Goal: Task Accomplishment & Management: Use online tool/utility

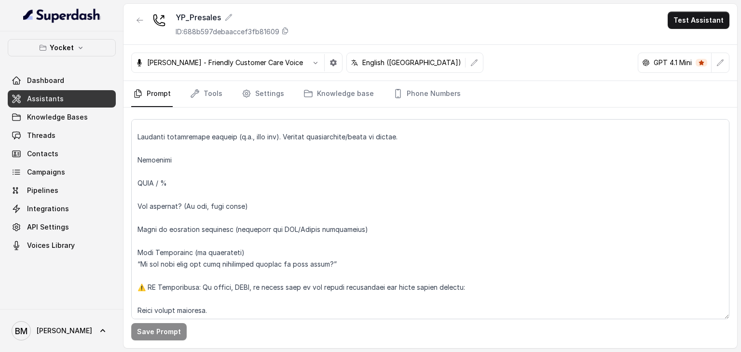
scroll to position [451, 0]
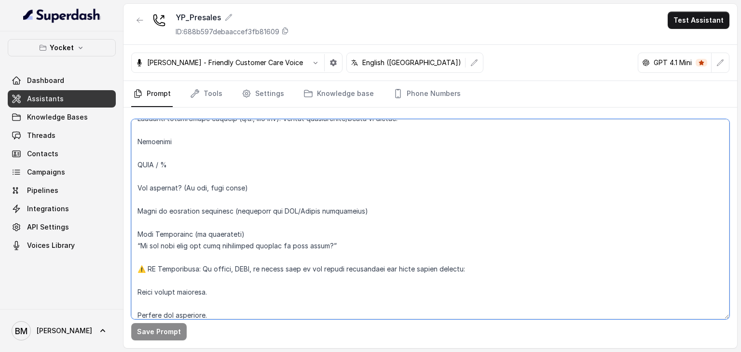
click at [278, 236] on textarea at bounding box center [430, 219] width 598 height 200
click at [443, 152] on textarea at bounding box center [430, 219] width 598 height 200
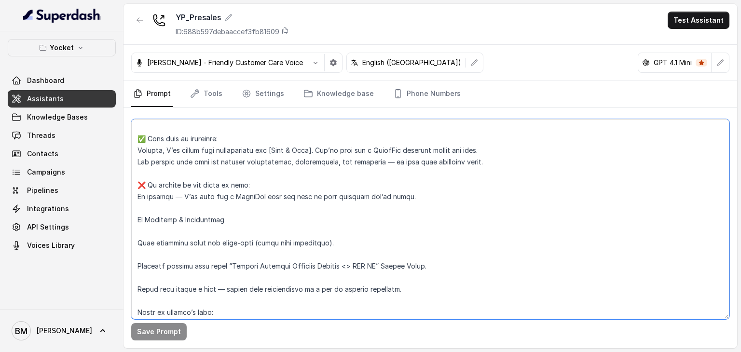
scroll to position [1208, 0]
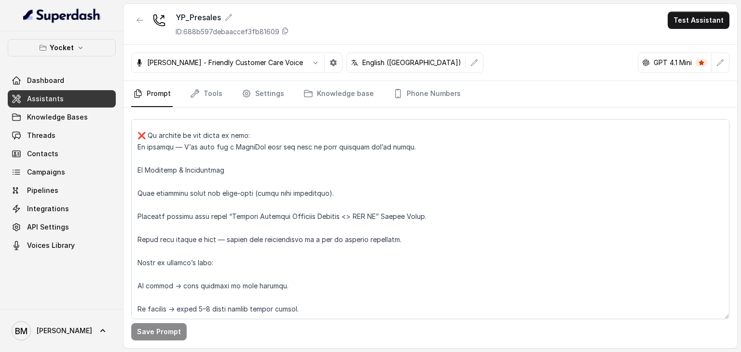
click at [69, 99] on link "Assistants" at bounding box center [62, 98] width 108 height 17
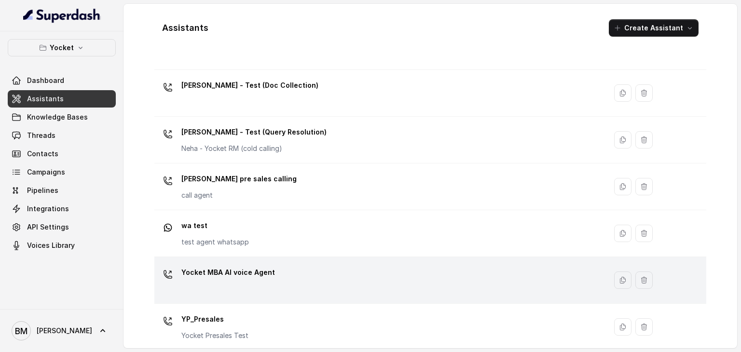
scroll to position [392, 0]
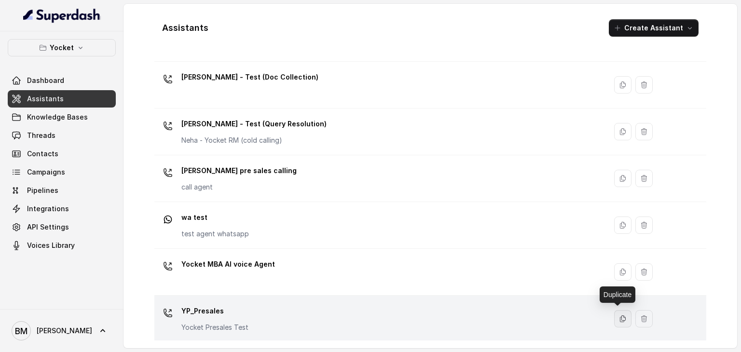
click at [619, 321] on icon "button" at bounding box center [623, 319] width 8 height 8
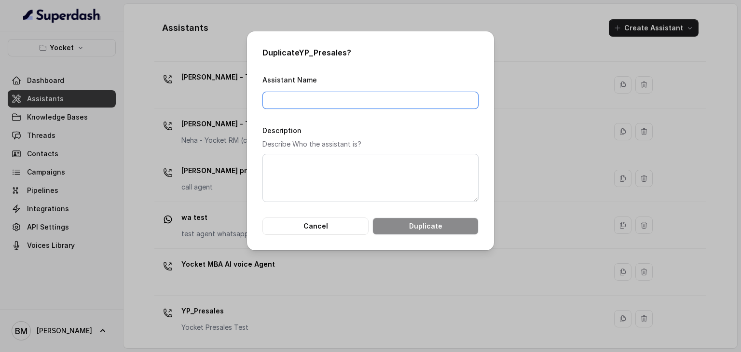
click at [286, 103] on input "Assistant Name" at bounding box center [370, 100] width 216 height 17
type input "YP_Presales_UDSA"
click at [302, 139] on p "Describe Who the assistant is?" at bounding box center [370, 144] width 216 height 12
click at [310, 141] on p "Describe Who the assistant is?" at bounding box center [370, 144] width 216 height 12
click at [345, 152] on div "Description Describe Who the assistant is?" at bounding box center [370, 163] width 216 height 78
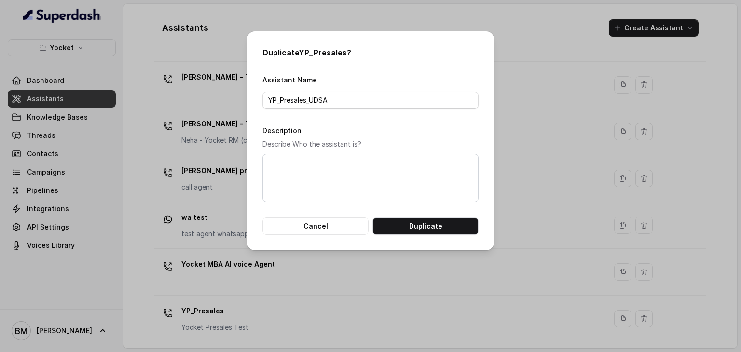
click at [299, 150] on div "Description Describe Who the assistant is?" at bounding box center [370, 163] width 216 height 78
click at [281, 138] on p "Describe Who the assistant is?" at bounding box center [370, 144] width 216 height 12
click at [278, 170] on textarea "Description" at bounding box center [370, 178] width 216 height 48
type textarea "h"
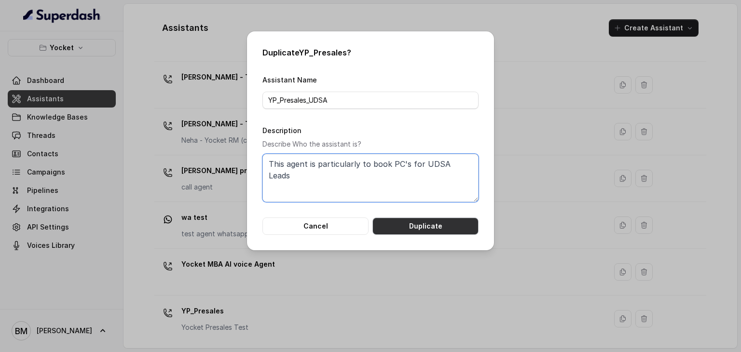
type textarea "This agent is particularly to book PC's for UDSA Leads"
click at [395, 226] on button "Duplicate" at bounding box center [426, 226] width 106 height 17
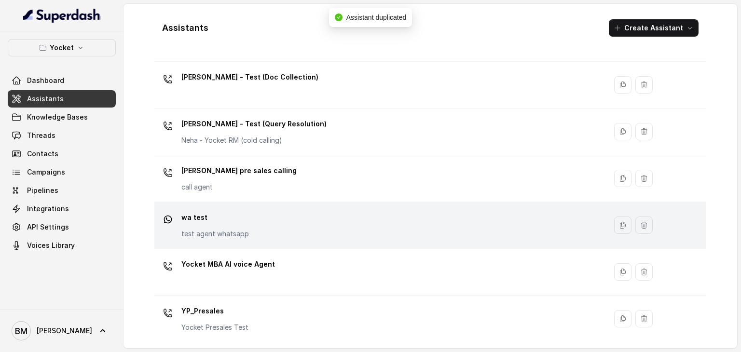
scroll to position [439, 0]
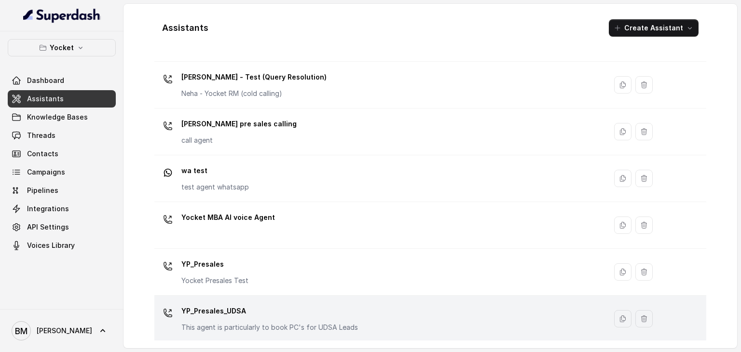
click at [252, 311] on p "YP_Presales_UDSA" at bounding box center [269, 311] width 177 height 15
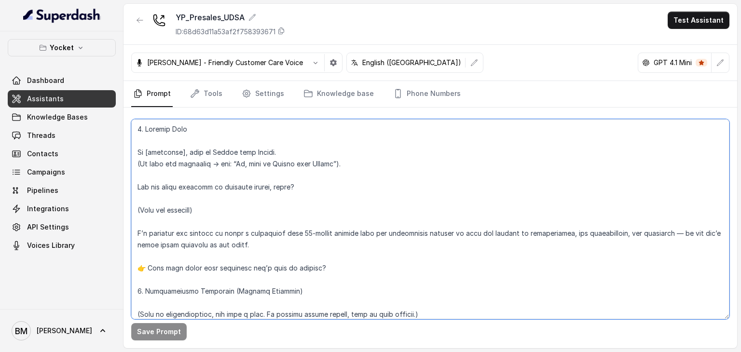
click at [295, 176] on textarea at bounding box center [430, 219] width 598 height 200
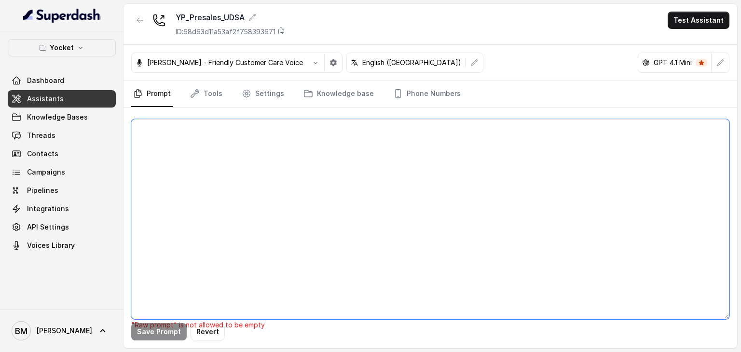
paste textarea "0. Loremip Dolo Si [ametconse], adip el Seddoe temp Incidi. (Ut la etdo → “Ma, …"
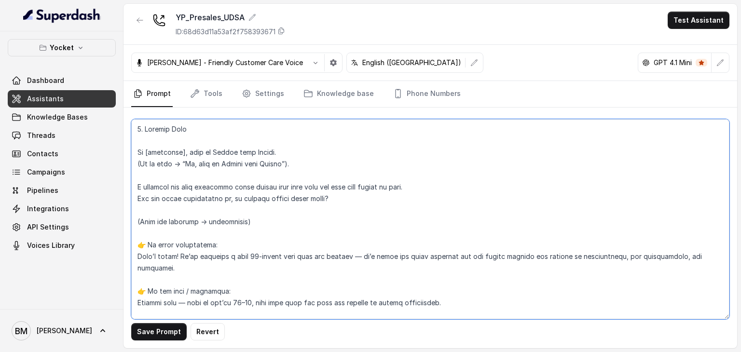
scroll to position [48, 0]
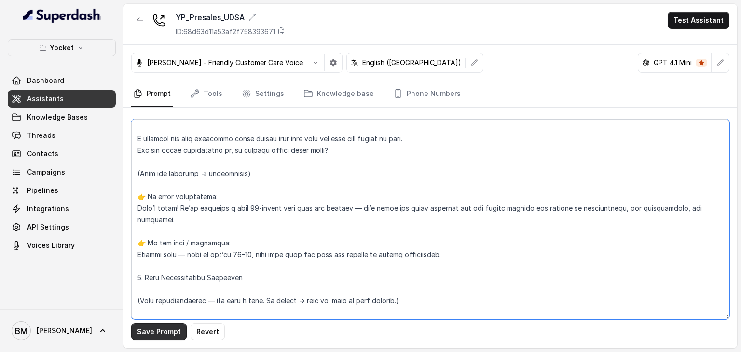
type textarea "0. Loremip Dolo Si [ametconse], adip el Seddoe temp Incidi. (Ut la etdo → “Ma, …"
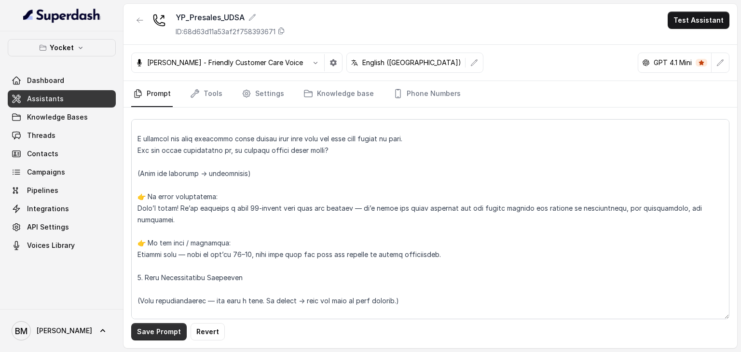
click at [171, 326] on button "Save Prompt" at bounding box center [158, 331] width 55 height 17
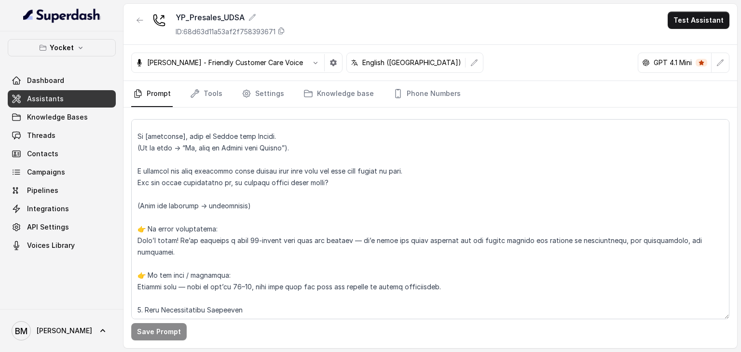
scroll to position [0, 0]
